Goal: Task Accomplishment & Management: Manage account settings

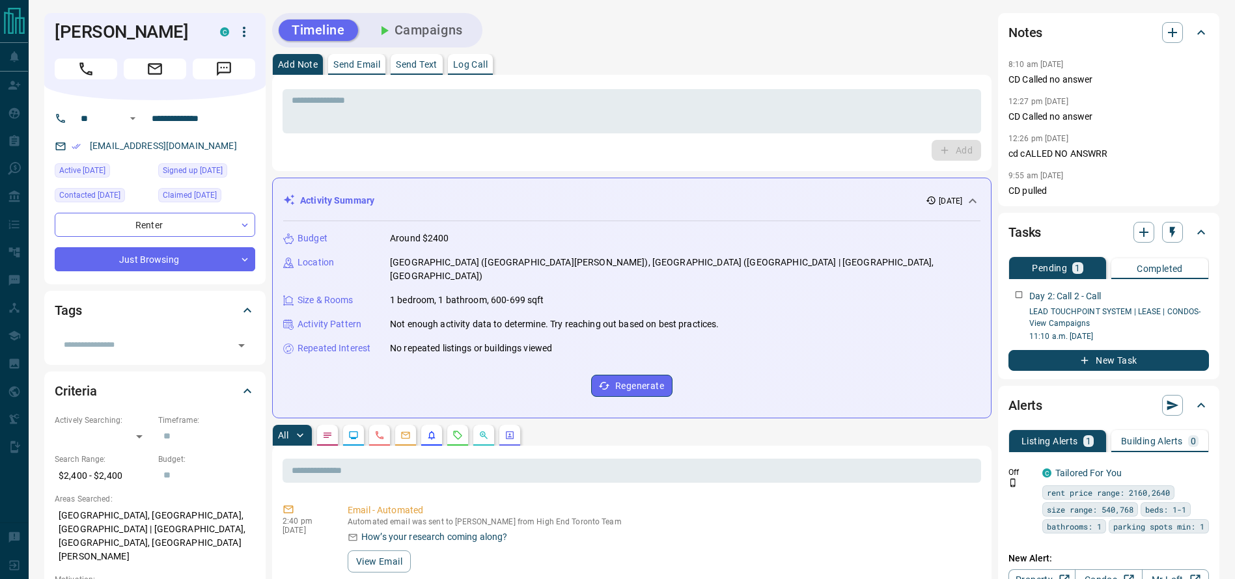
click at [606, 64] on div "Add Note Send Email Send Text Log Call" at bounding box center [631, 64] width 719 height 21
click at [1089, 58] on div "8:10 am [DATE] Pin" at bounding box center [1108, 64] width 200 height 17
click at [120, 35] on h1 "[PERSON_NAME]" at bounding box center [128, 31] width 146 height 21
click at [568, 76] on div "* ​ Add" at bounding box center [631, 123] width 719 height 96
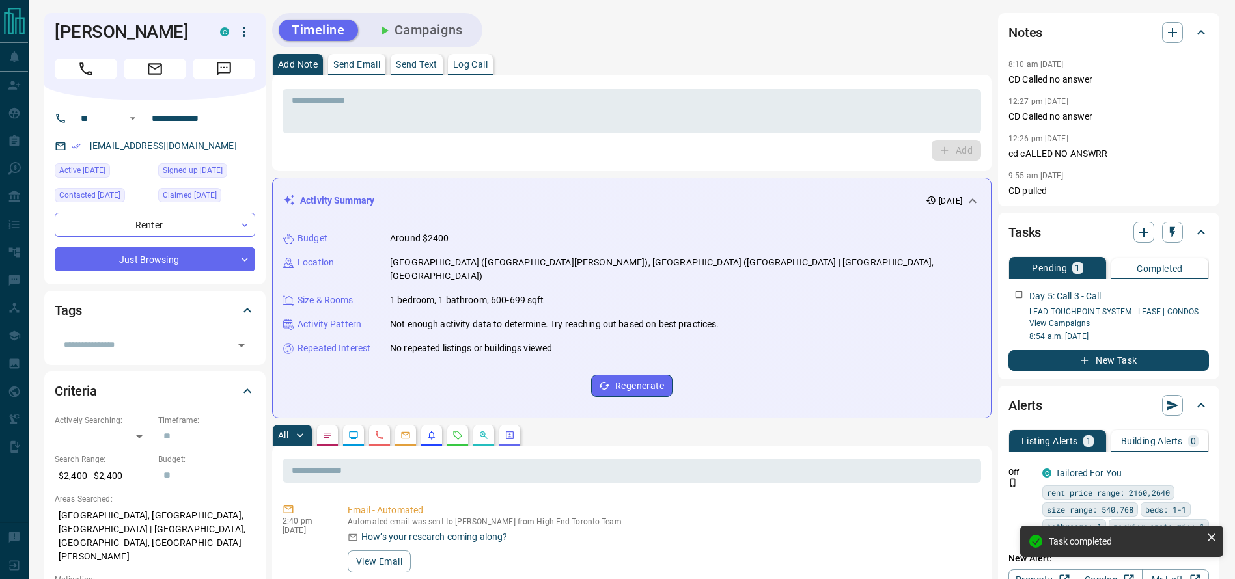
click at [73, 56] on div at bounding box center [155, 66] width 200 height 26
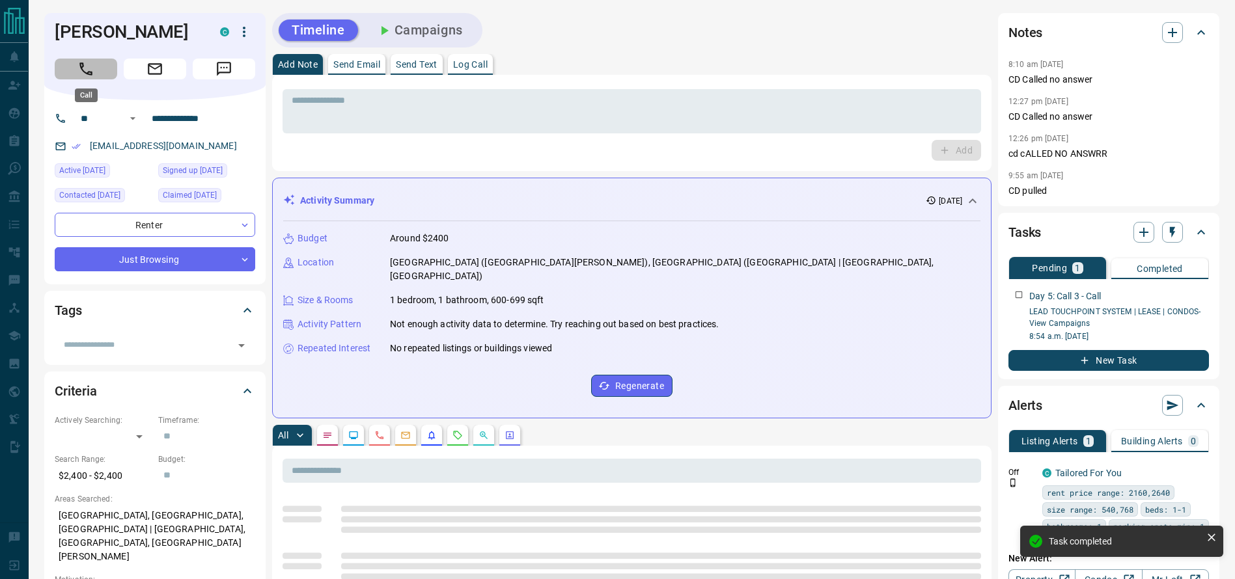
click at [81, 69] on icon "Call" at bounding box center [85, 69] width 17 height 17
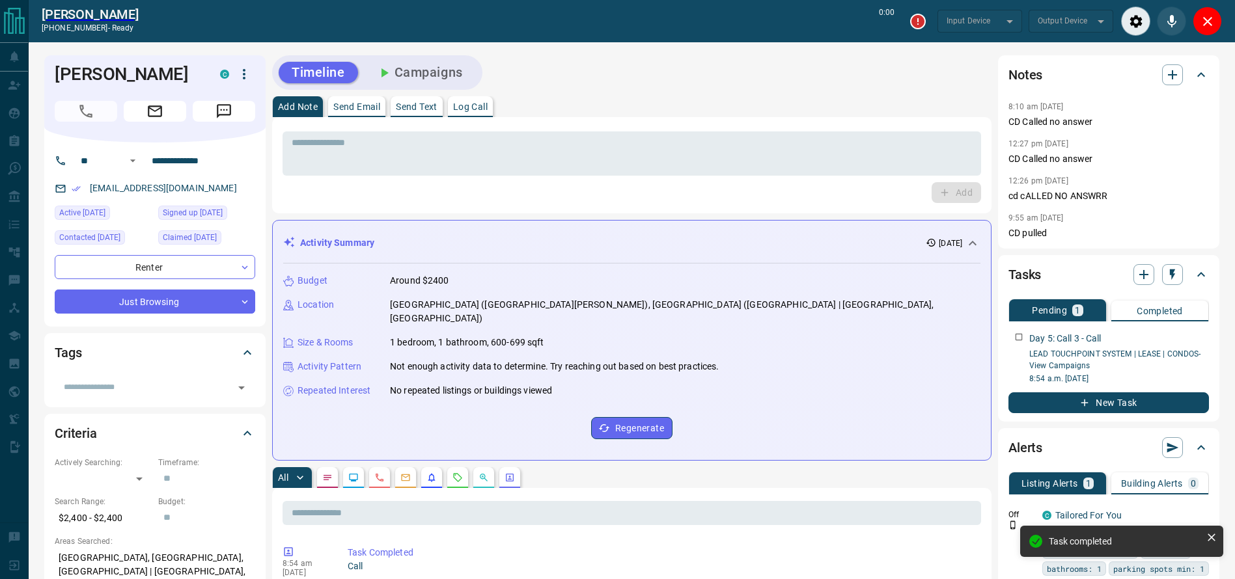
type input "*******"
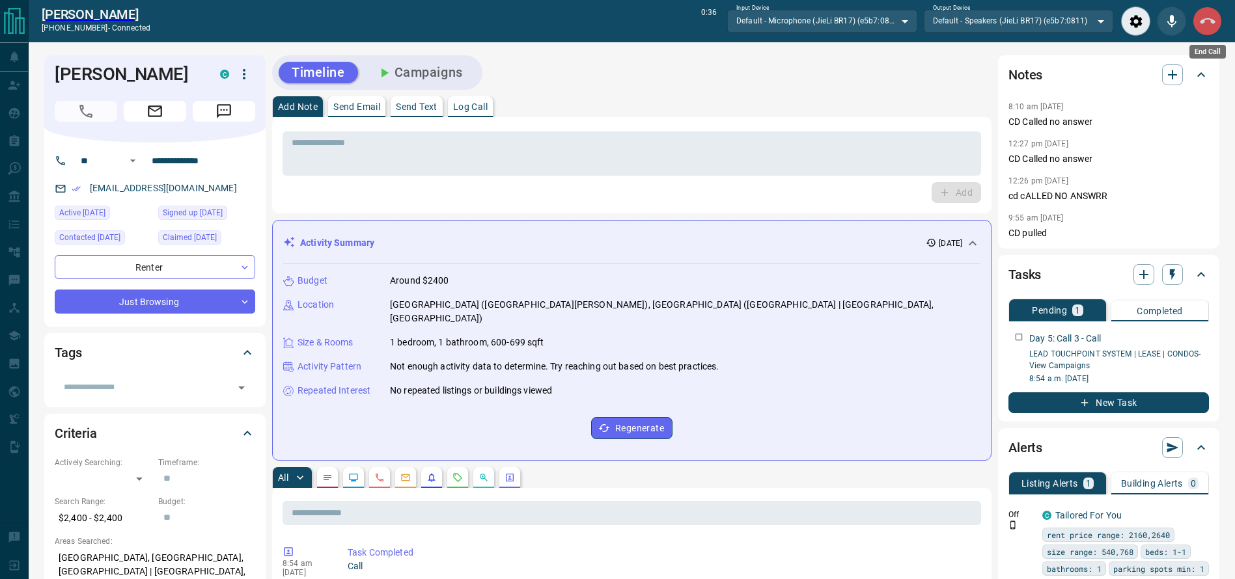
click at [1215, 30] on button "End Call" at bounding box center [1207, 21] width 29 height 29
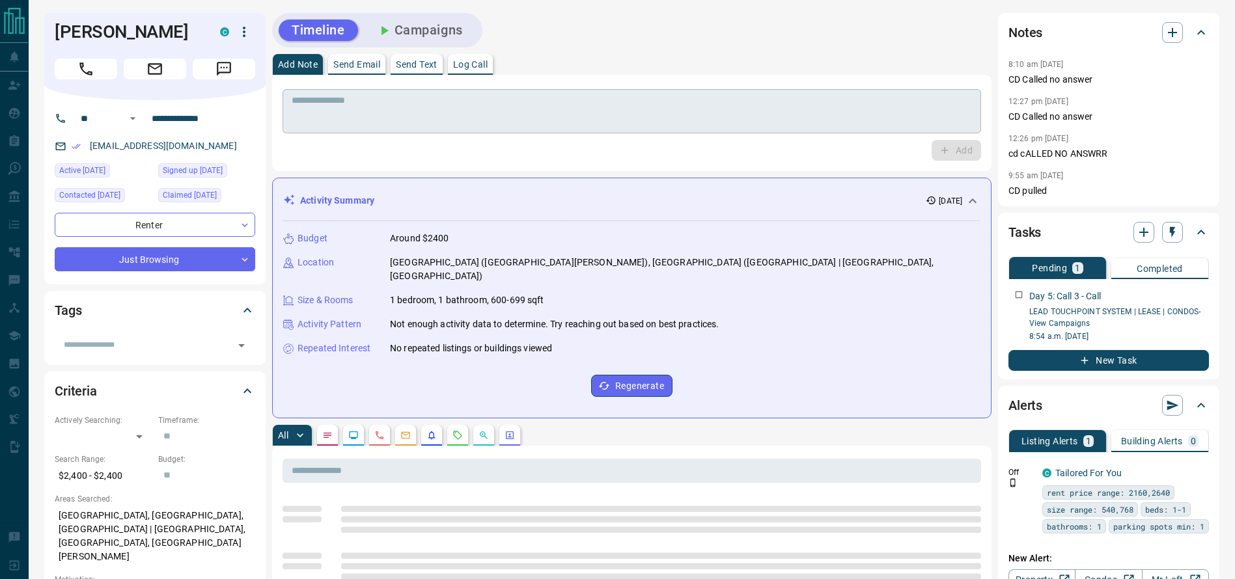
click at [769, 111] on textarea at bounding box center [632, 111] width 680 height 33
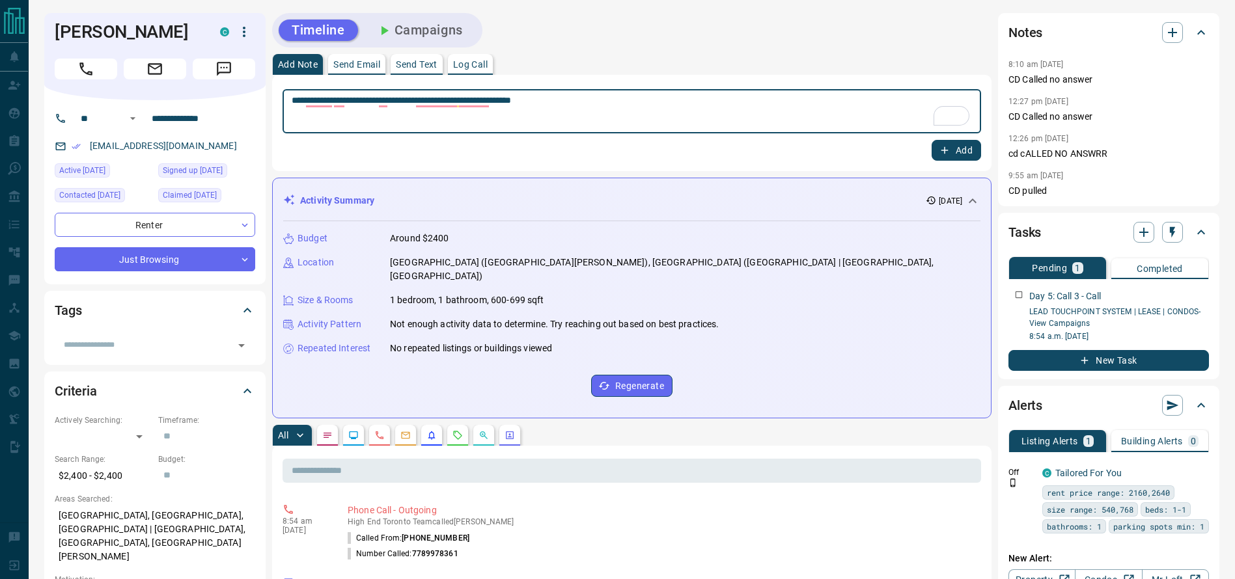
type textarea "**********"
click at [956, 143] on button "Add" at bounding box center [955, 150] width 49 height 21
